Goal: Task Accomplishment & Management: Manage account settings

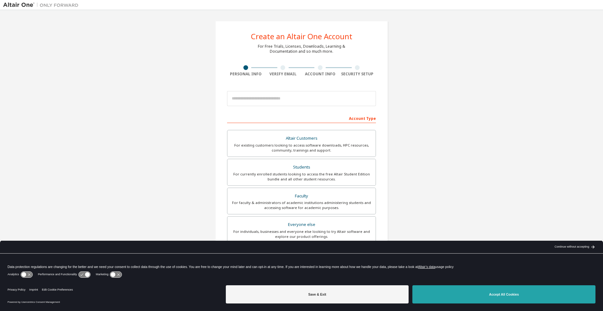
click at [477, 301] on button "Accept All Cookies" at bounding box center [503, 294] width 183 height 18
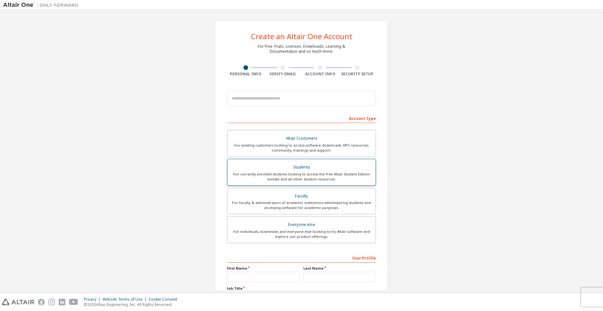
click at [266, 179] on div "For currently enrolled students looking to access the free Altair Student Editi…" at bounding box center [301, 177] width 141 height 10
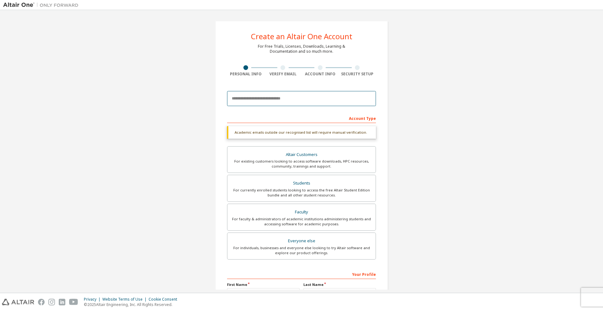
click at [241, 101] on input "email" at bounding box center [301, 98] width 149 height 15
type input "**********"
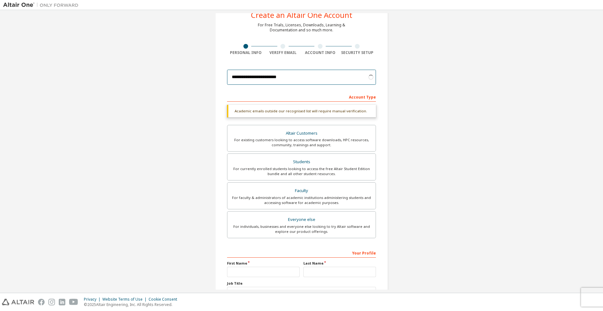
scroll to position [31, 0]
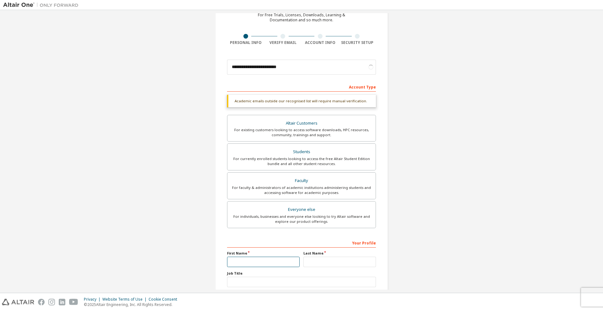
click at [254, 261] on input "text" at bounding box center [263, 262] width 72 height 10
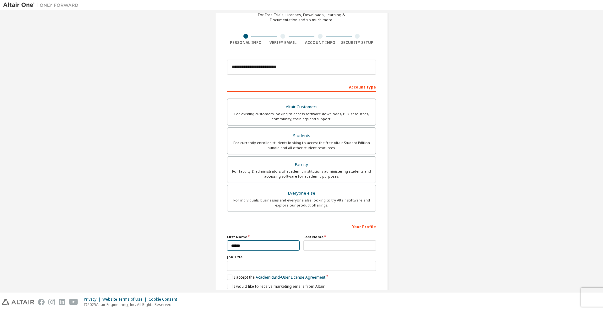
type input "******"
type input "*"
type input "*****"
click at [251, 66] on input "**********" at bounding box center [301, 67] width 149 height 15
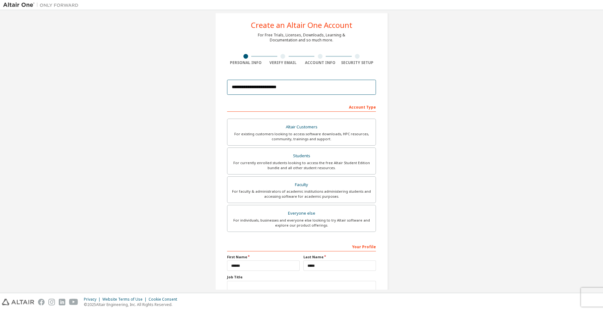
scroll to position [0, 0]
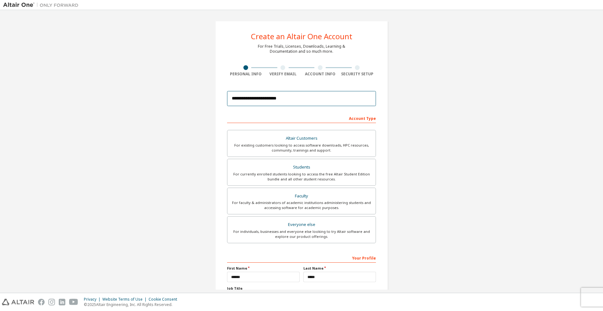
click at [264, 98] on input "**********" at bounding box center [301, 98] width 149 height 15
click at [173, 105] on div "**********" at bounding box center [301, 179] width 596 height 332
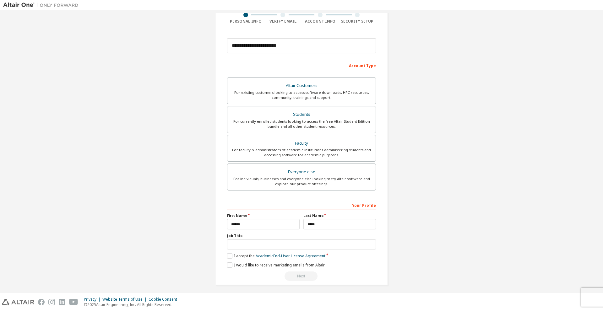
scroll to position [56, 0]
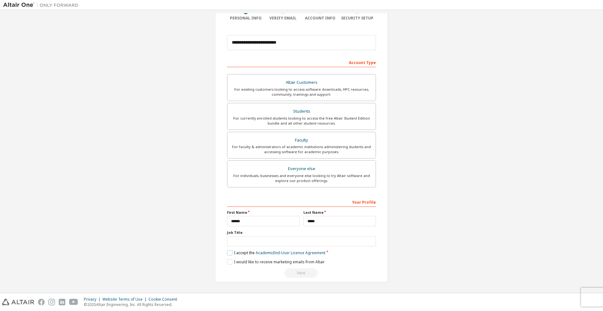
click at [228, 252] on label "I accept the Academic End-User License Agreement" at bounding box center [276, 252] width 98 height 5
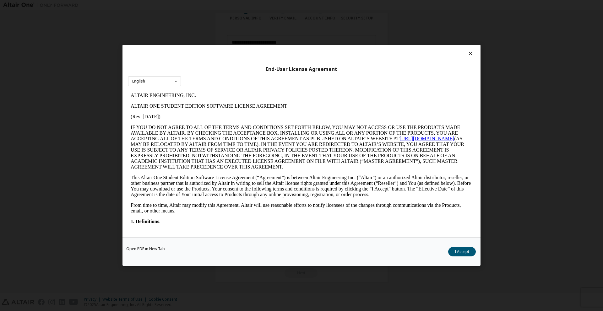
scroll to position [0, 0]
click at [469, 252] on button "I Accept" at bounding box center [462, 251] width 28 height 9
click at [457, 251] on div "**********" at bounding box center [301, 123] width 596 height 332
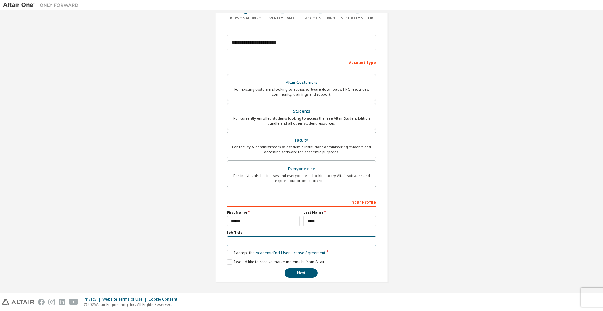
drag, startPoint x: 245, startPoint y: 238, endPoint x: 247, endPoint y: 235, distance: 3.5
click at [247, 235] on div "Job Title" at bounding box center [301, 238] width 149 height 16
type input "*"
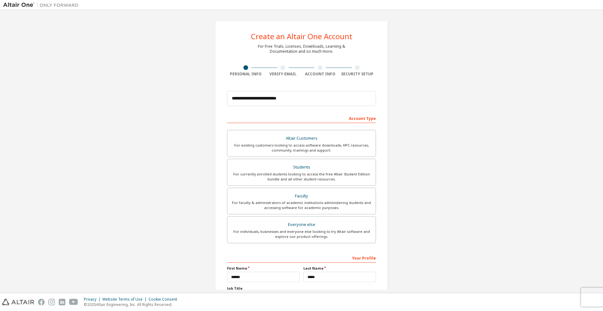
type input "*******"
click at [263, 96] on input "**********" at bounding box center [301, 98] width 149 height 15
type input "**********"
click at [446, 149] on div "**********" at bounding box center [301, 179] width 596 height 332
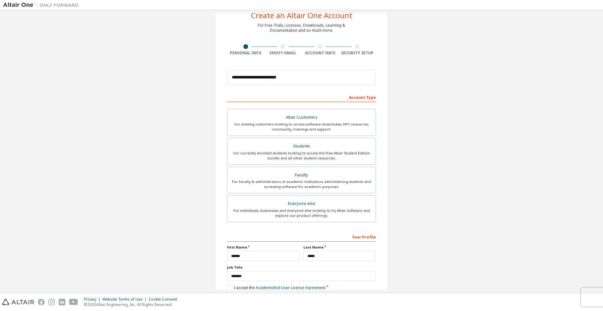
scroll to position [56, 0]
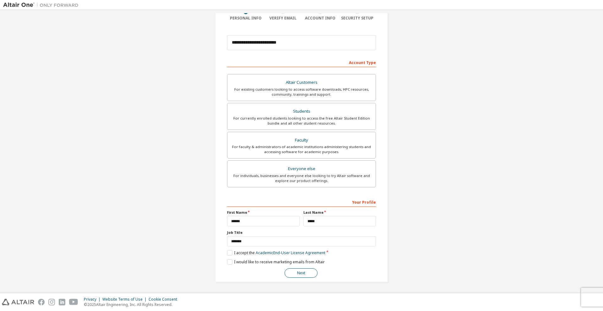
click at [298, 275] on button "Next" at bounding box center [300, 272] width 33 height 9
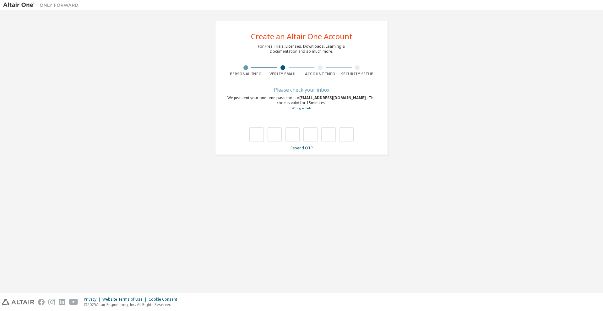
type input "*"
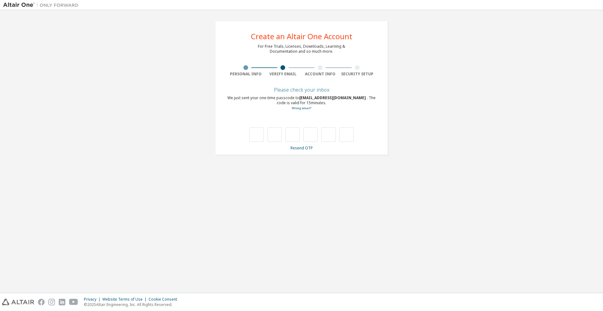
type input "*"
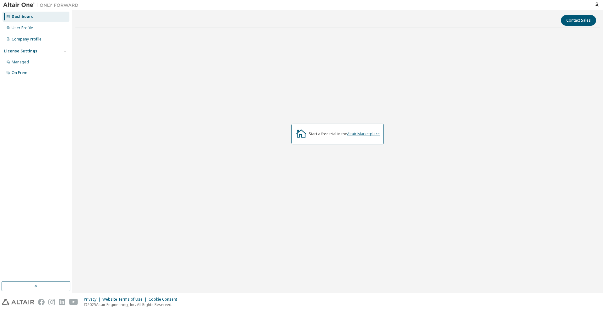
click at [358, 134] on link "Altair Marketplace" at bounding box center [363, 133] width 33 height 5
click at [300, 129] on icon at bounding box center [300, 133] width 11 height 11
click at [337, 134] on div "Start a free trial in the Altair Marketplace" at bounding box center [344, 133] width 71 height 5
click at [310, 136] on div "Start a free trial in the Altair Marketplace" at bounding box center [344, 133] width 71 height 5
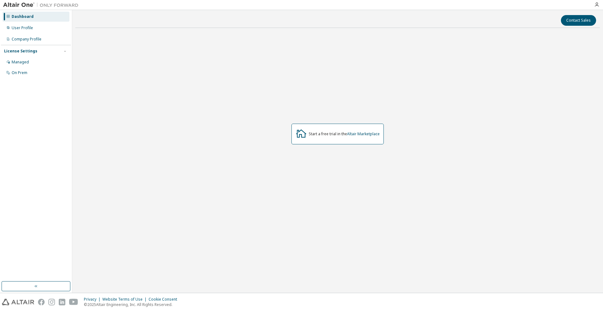
click at [297, 133] on icon at bounding box center [301, 133] width 10 height 8
click at [27, 30] on div "User Profile" at bounding box center [22, 27] width 21 height 5
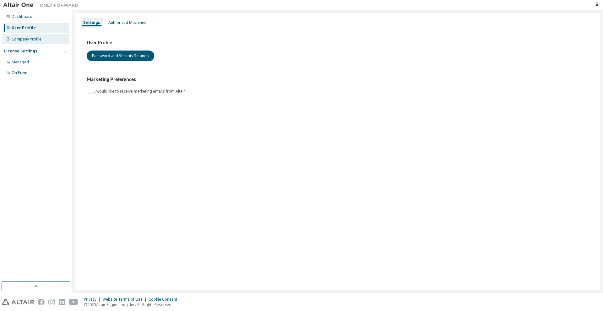
click at [30, 35] on div "Company Profile" at bounding box center [36, 39] width 67 height 10
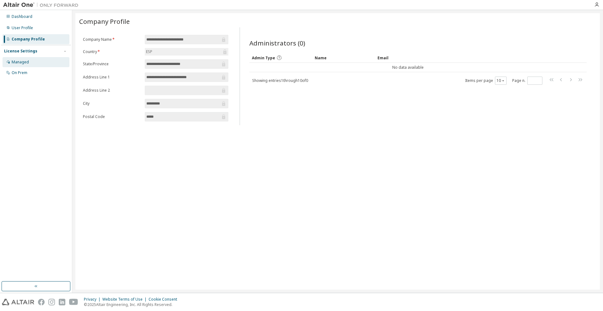
click at [30, 59] on div "Managed" at bounding box center [36, 62] width 67 height 10
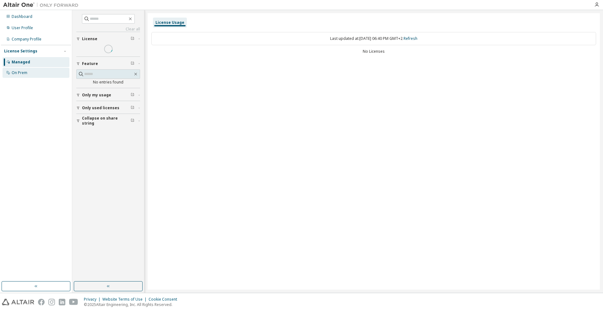
click at [33, 72] on div "On Prem" at bounding box center [36, 73] width 67 height 10
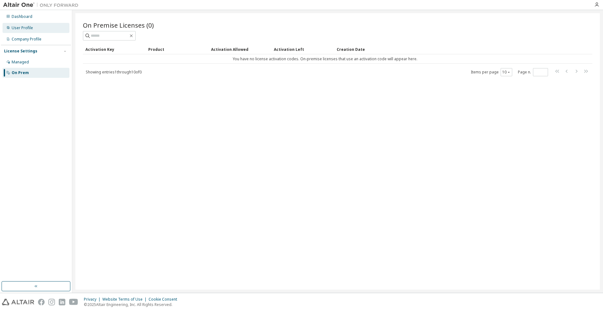
click at [38, 24] on div "User Profile" at bounding box center [36, 28] width 67 height 10
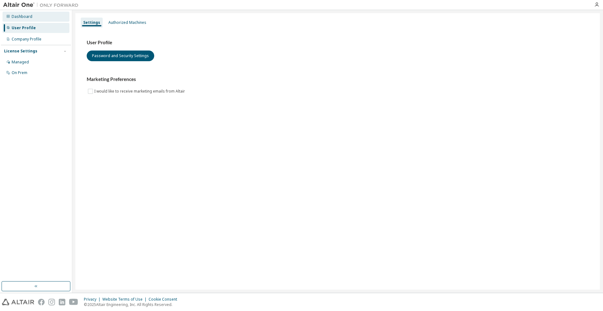
click at [39, 19] on div "Dashboard" at bounding box center [36, 17] width 67 height 10
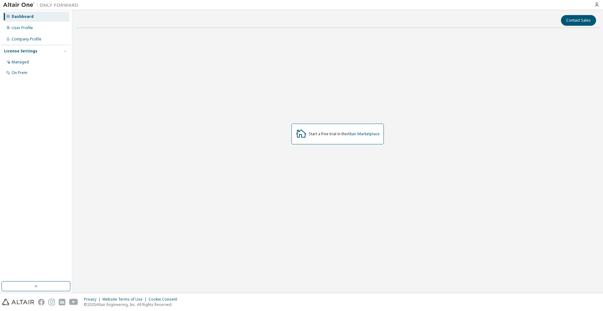
click at [309, 139] on div "Start a free trial in the Altair Marketplace" at bounding box center [337, 134] width 92 height 21
click at [355, 137] on link "Altair Marketplace" at bounding box center [363, 133] width 33 height 5
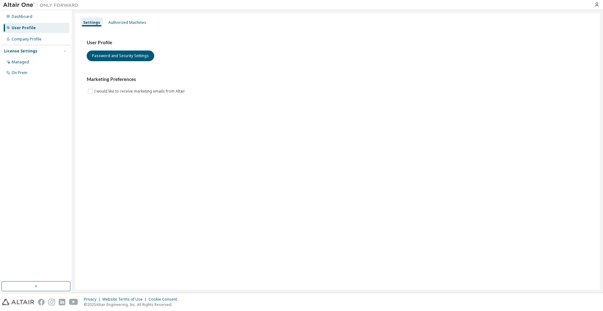
click at [16, 11] on div "Dashboard User Profile Company Profile License Settings Managed On Prem" at bounding box center [36, 151] width 72 height 283
click at [16, 14] on div "Dashboard" at bounding box center [22, 16] width 21 height 5
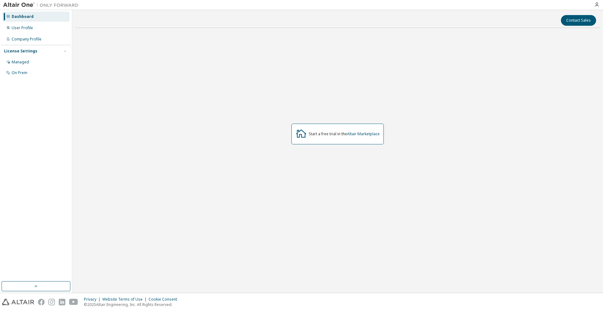
click at [314, 131] on div "Start a free trial in the Altair Marketplace" at bounding box center [337, 134] width 92 height 21
click at [377, 134] on link "Altair Marketplace" at bounding box center [363, 133] width 33 height 5
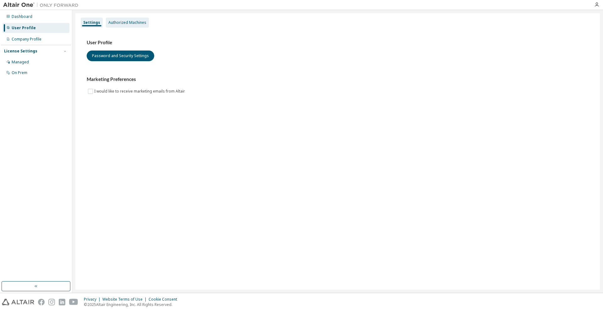
click at [118, 20] on div "Authorized Machines" at bounding box center [127, 22] width 38 height 5
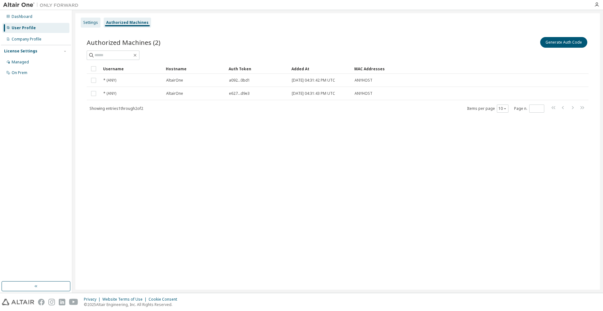
click at [94, 21] on div "Settings" at bounding box center [90, 22] width 15 height 5
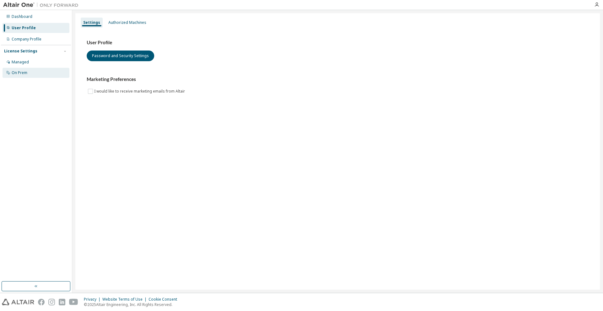
click at [49, 69] on div "On Prem" at bounding box center [36, 73] width 67 height 10
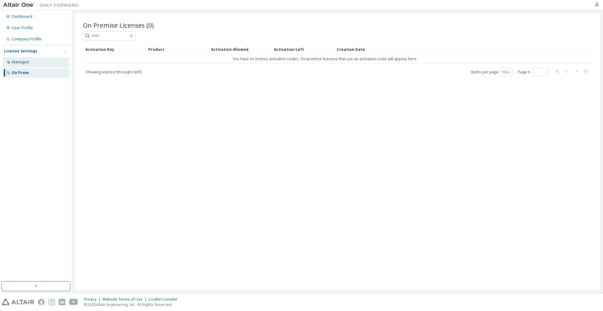
click at [50, 64] on div "Managed" at bounding box center [36, 62] width 67 height 10
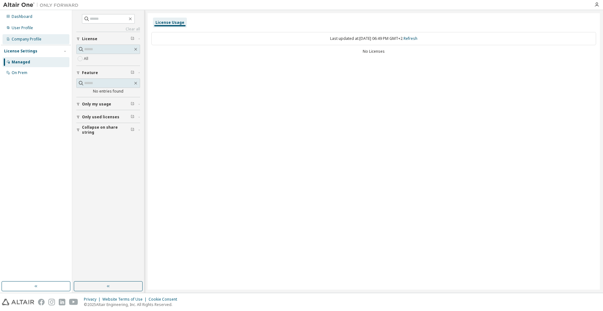
click at [55, 44] on div "Company Profile" at bounding box center [36, 39] width 67 height 10
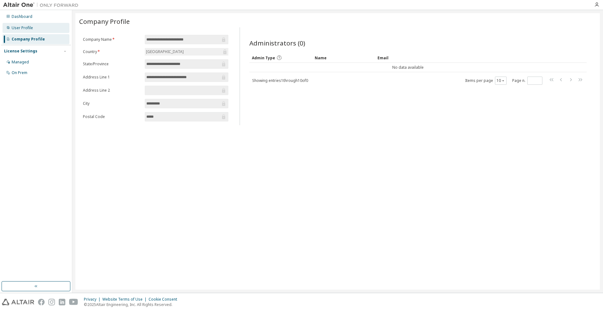
click at [34, 27] on div "User Profile" at bounding box center [36, 28] width 67 height 10
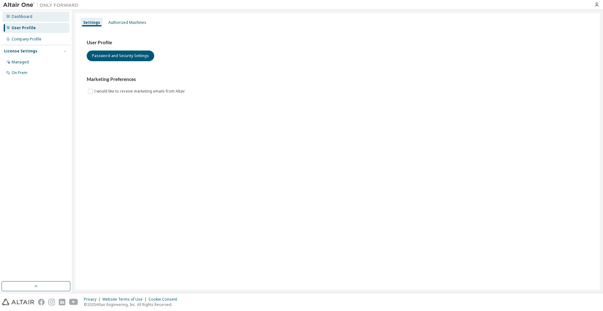
click at [48, 19] on div "Dashboard" at bounding box center [36, 17] width 67 height 10
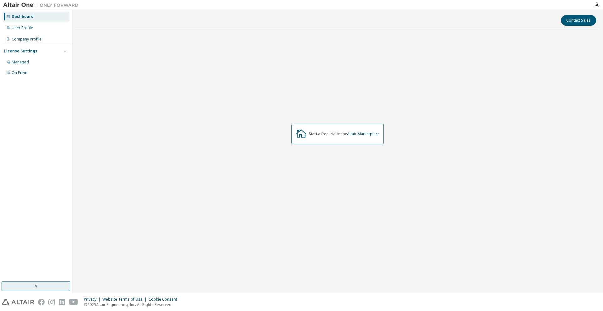
click at [53, 288] on button "button" at bounding box center [36, 286] width 69 height 10
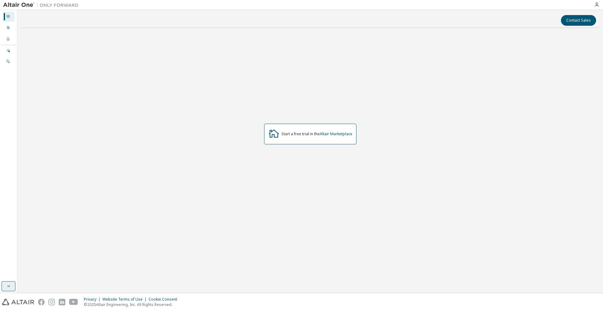
click at [53, 288] on div "Contact Sales Start a free trial in the Altair Marketplace" at bounding box center [309, 151] width 579 height 276
click at [9, 284] on icon "button" at bounding box center [8, 286] width 5 height 5
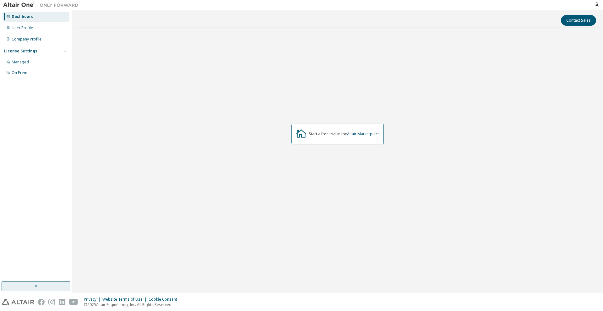
click at [11, 3] on img at bounding box center [42, 5] width 78 height 6
click at [323, 135] on div "Start a free trial in the Altair Marketplace" at bounding box center [344, 133] width 71 height 5
click at [39, 61] on div "Managed" at bounding box center [36, 62] width 67 height 10
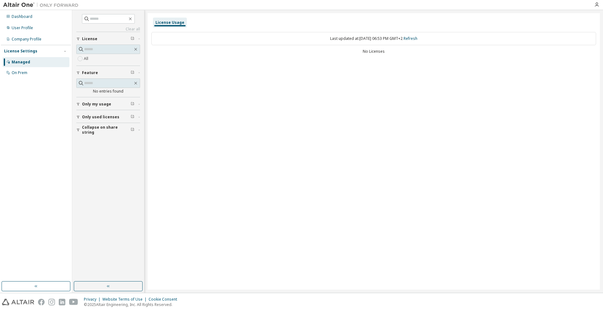
click at [87, 103] on span "Only my usage" at bounding box center [96, 104] width 29 height 5
click at [92, 136] on span "Only used licenses" at bounding box center [100, 135] width 37 height 5
click at [95, 169] on button "Collapse on share string" at bounding box center [108, 166] width 64 height 14
click at [17, 72] on div "On Prem" at bounding box center [20, 72] width 16 height 5
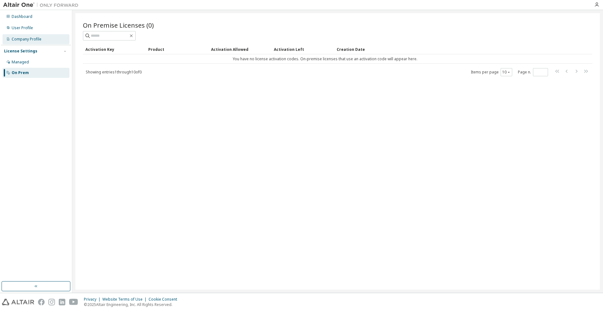
click at [19, 37] on div "Company Profile" at bounding box center [27, 39] width 30 height 5
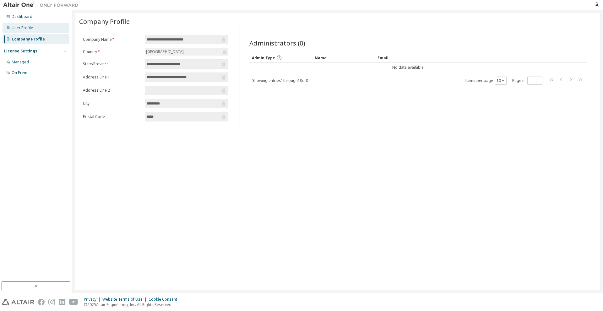
click at [23, 28] on div "User Profile" at bounding box center [22, 27] width 21 height 5
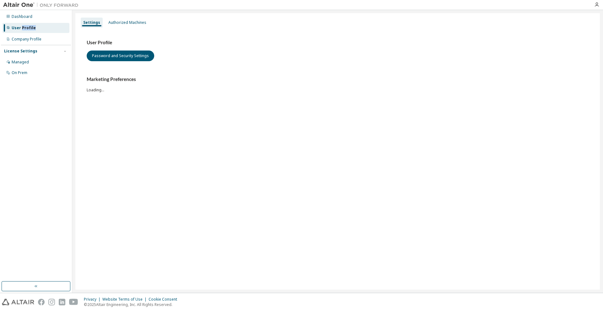
click at [23, 28] on div "User Profile" at bounding box center [24, 27] width 24 height 5
click at [119, 56] on button "Password and Security Settings" at bounding box center [120, 56] width 67 height 11
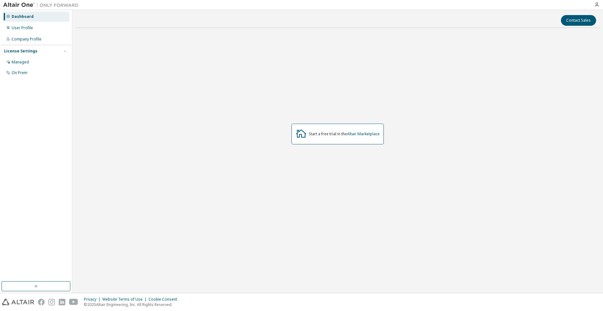
click at [300, 135] on icon at bounding box center [301, 133] width 10 height 8
click at [316, 129] on div "Start a free trial in the Altair Marketplace" at bounding box center [337, 134] width 92 height 21
drag, startPoint x: 330, startPoint y: 134, endPoint x: 351, endPoint y: 135, distance: 20.1
click at [331, 134] on div "Start a free trial in the Altair Marketplace" at bounding box center [344, 133] width 71 height 5
click at [355, 135] on link "Altair Marketplace" at bounding box center [363, 133] width 33 height 5
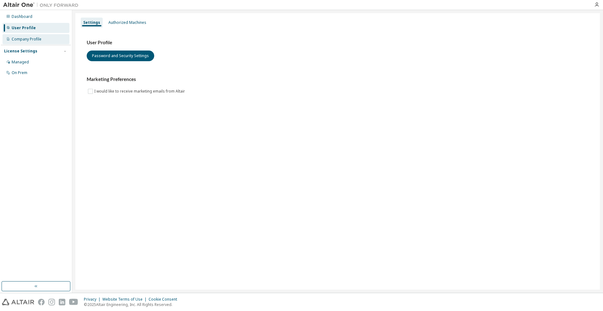
click at [19, 39] on div "Company Profile" at bounding box center [27, 39] width 30 height 5
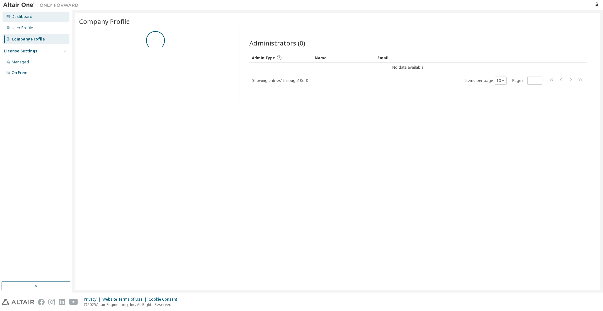
click at [23, 18] on div "Dashboard" at bounding box center [22, 16] width 21 height 5
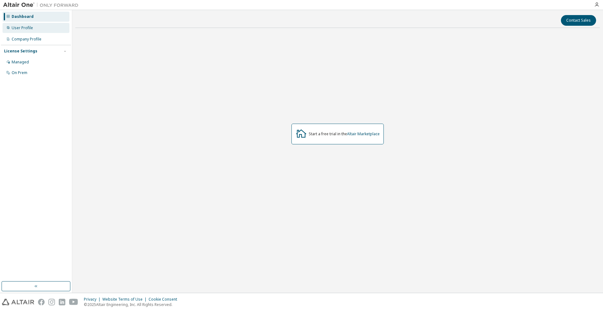
click at [23, 26] on div "User Profile" at bounding box center [22, 27] width 21 height 5
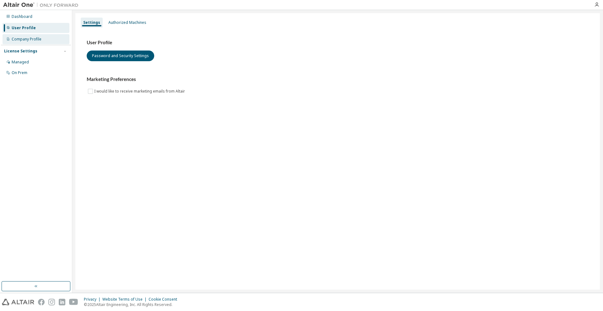
click at [24, 38] on div "Company Profile" at bounding box center [27, 39] width 30 height 5
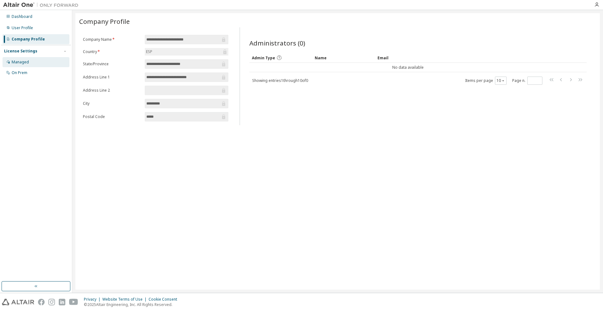
click at [23, 58] on div "Managed" at bounding box center [36, 62] width 67 height 10
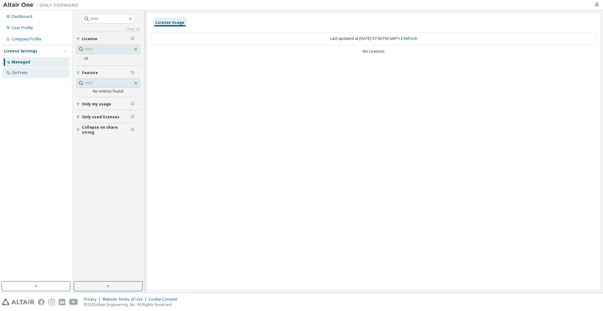
click at [24, 69] on div "On Prem" at bounding box center [36, 73] width 67 height 10
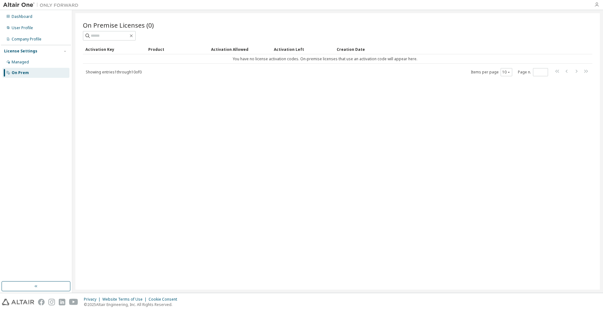
click at [595, 6] on icon "button" at bounding box center [596, 4] width 5 height 5
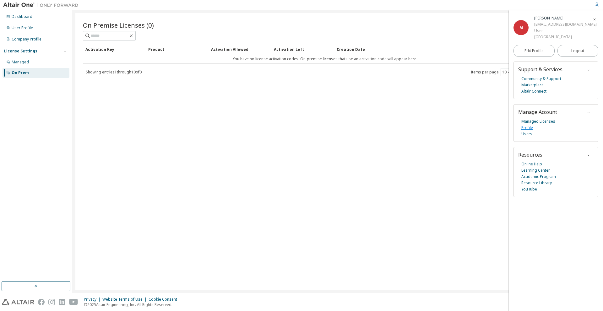
click at [530, 128] on link "Profile" at bounding box center [527, 128] width 12 height 6
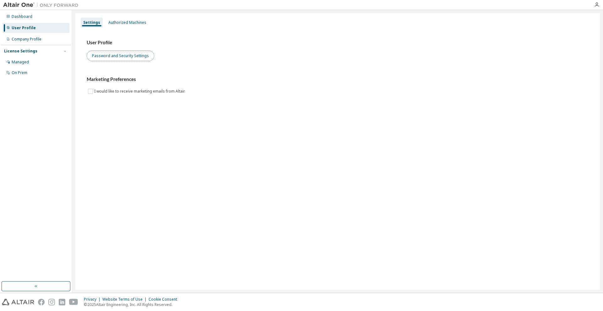
click at [131, 51] on button "Password and Security Settings" at bounding box center [120, 56] width 67 height 11
